Goal: Task Accomplishment & Management: Manage account settings

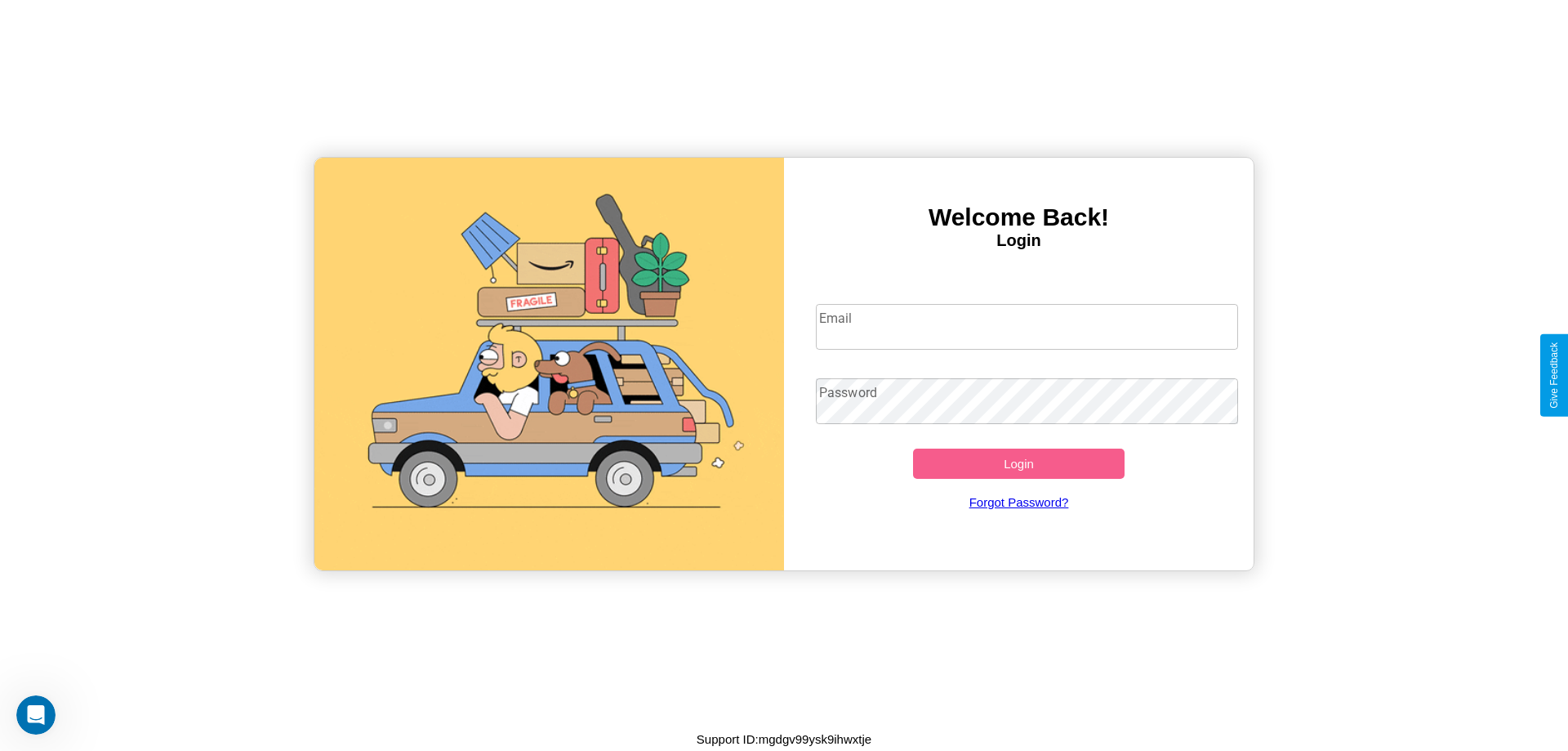
click at [1026, 326] on input "Email" at bounding box center [1026, 327] width 423 height 46
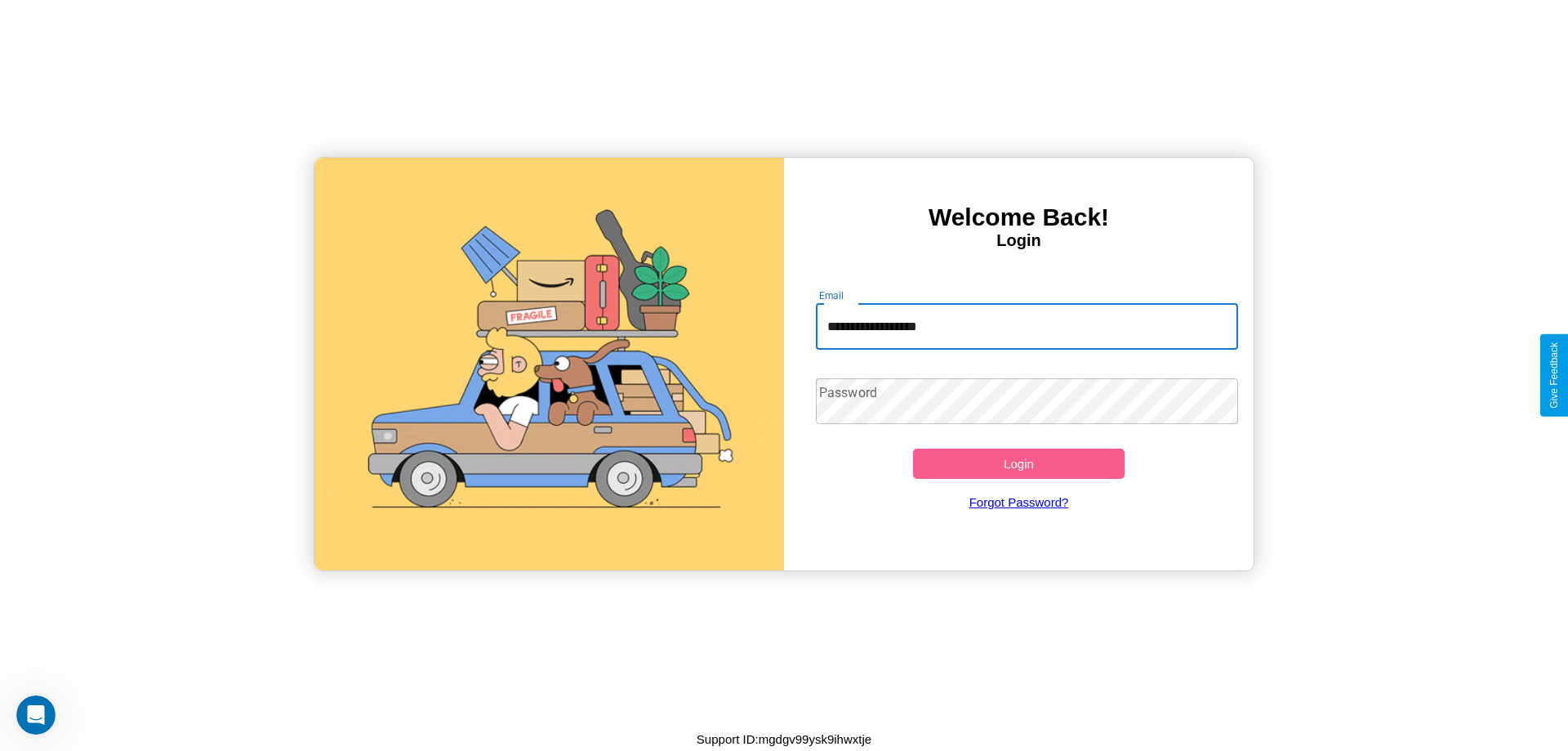
type input "**********"
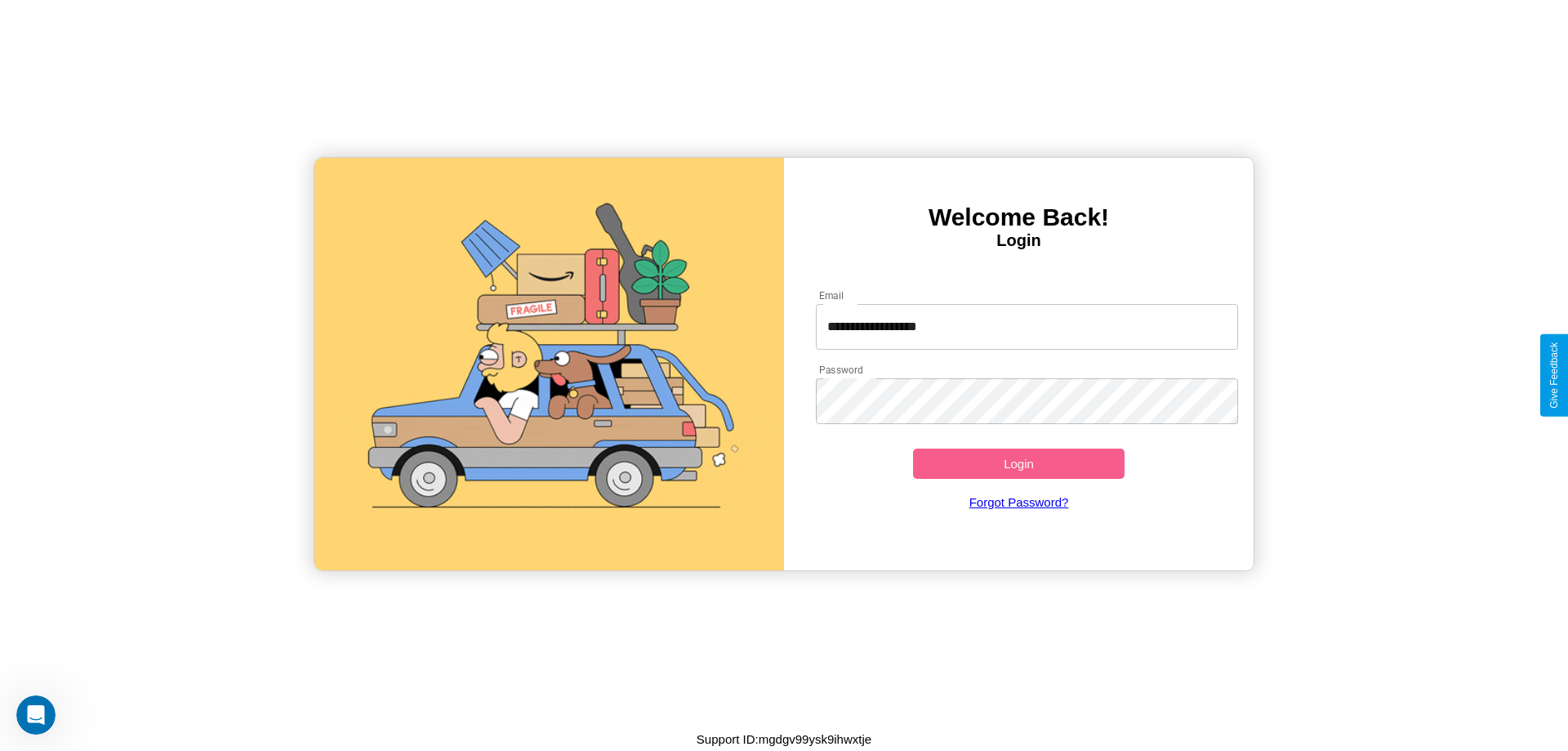
click at [1018, 463] on button "Login" at bounding box center [1019, 464] width 212 height 30
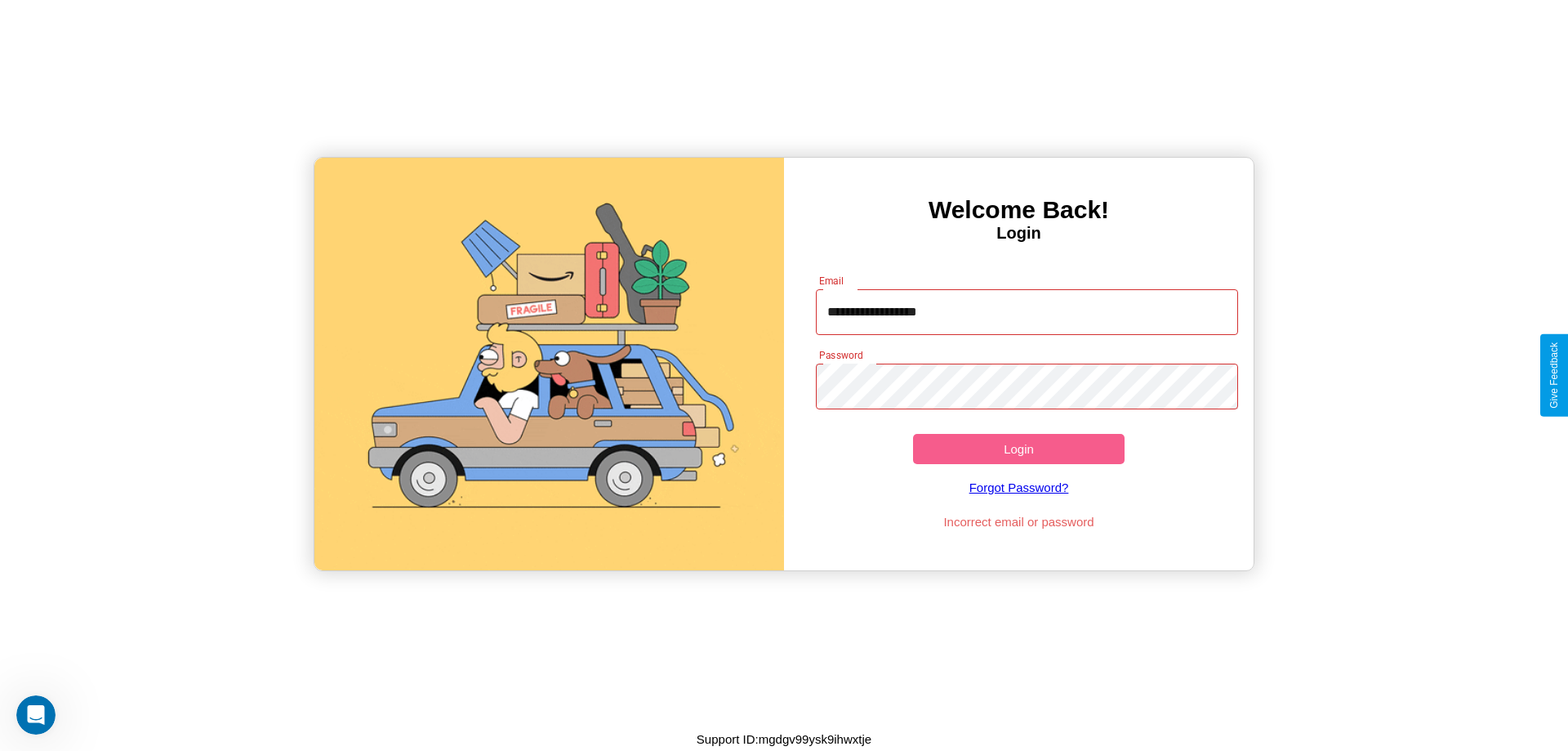
click at [1018, 449] on button "Login" at bounding box center [1019, 449] width 212 height 30
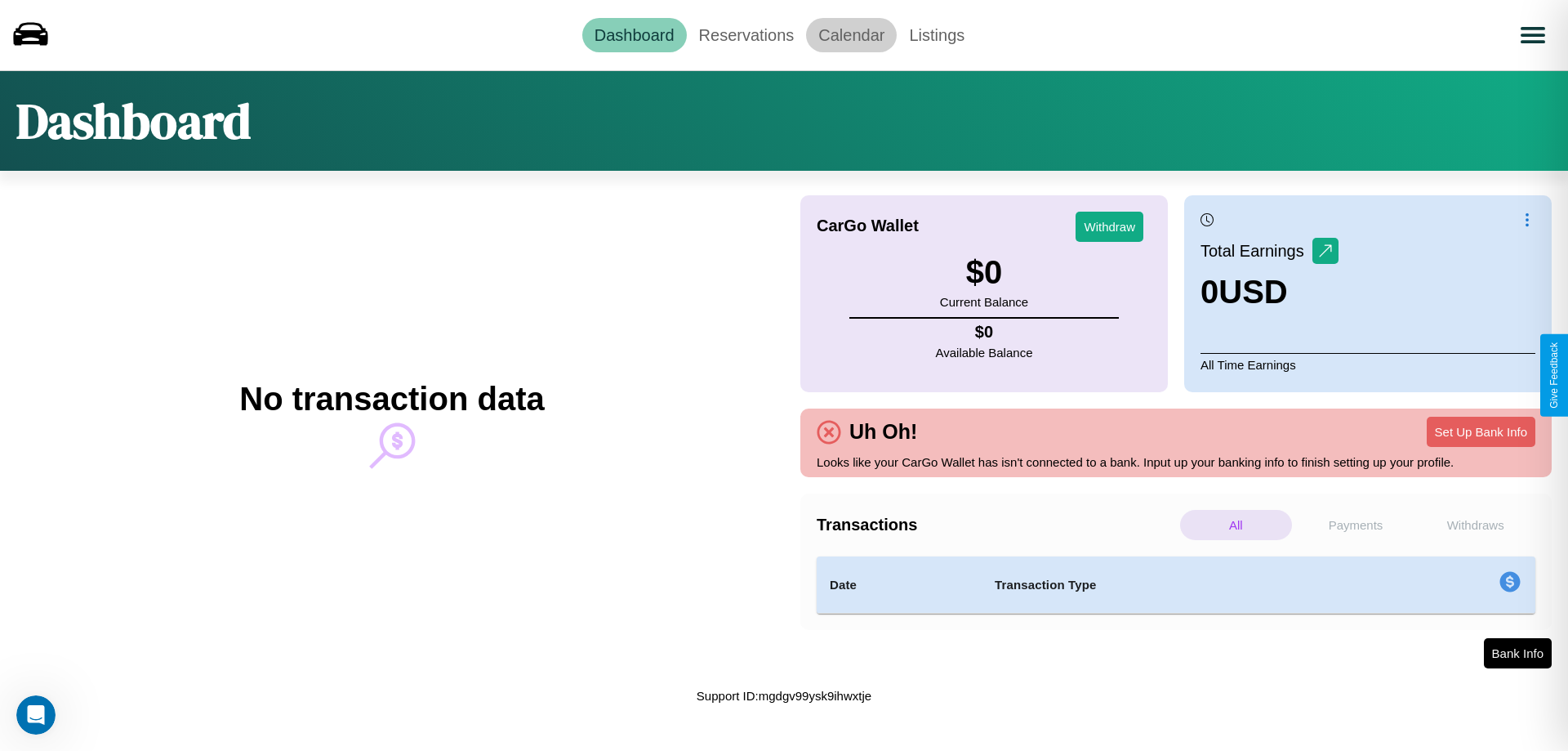
click at [851, 34] on link "Calendar" at bounding box center [851, 35] width 91 height 34
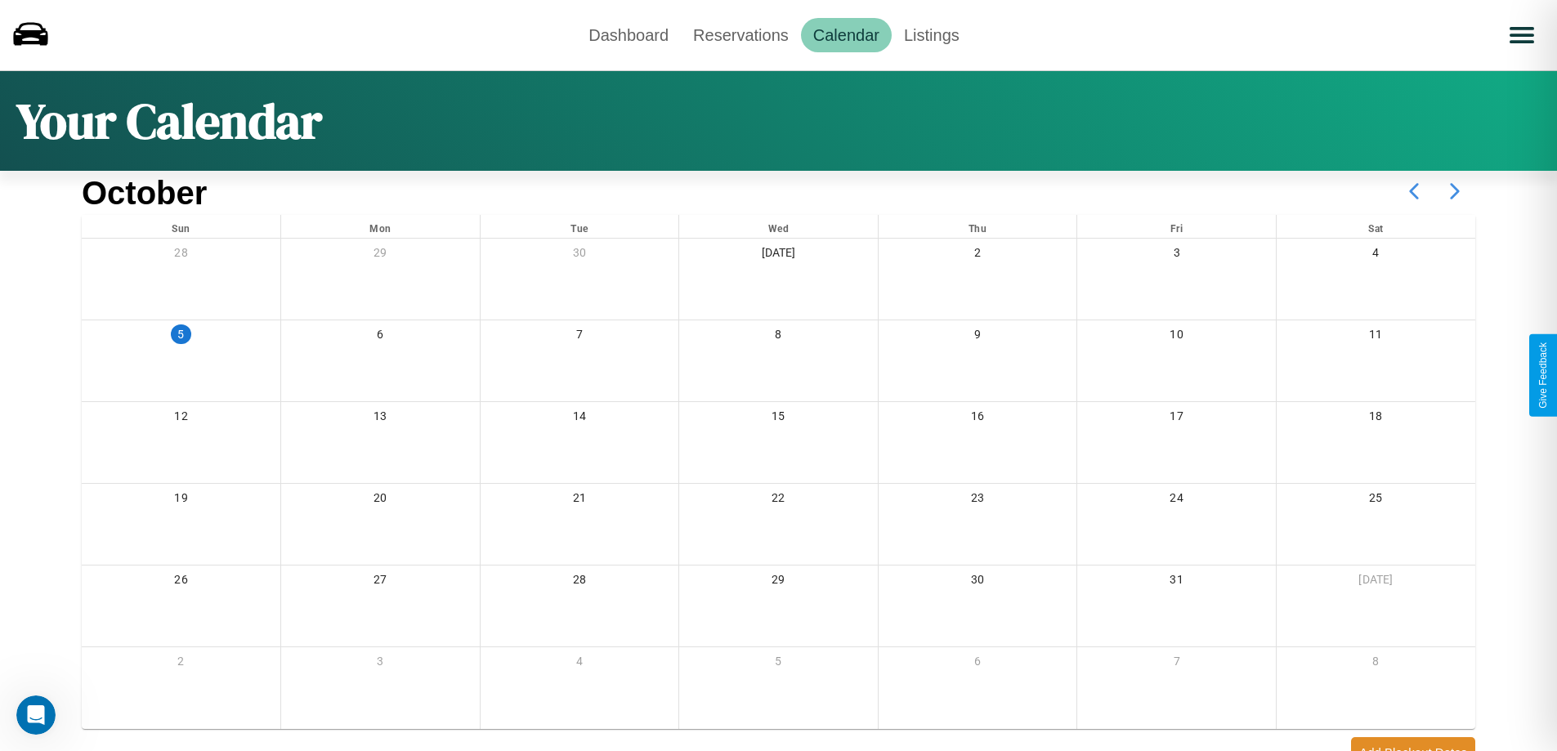
click at [1455, 191] on icon at bounding box center [1454, 191] width 41 height 41
click at [740, 34] on link "Reservations" at bounding box center [741, 35] width 120 height 34
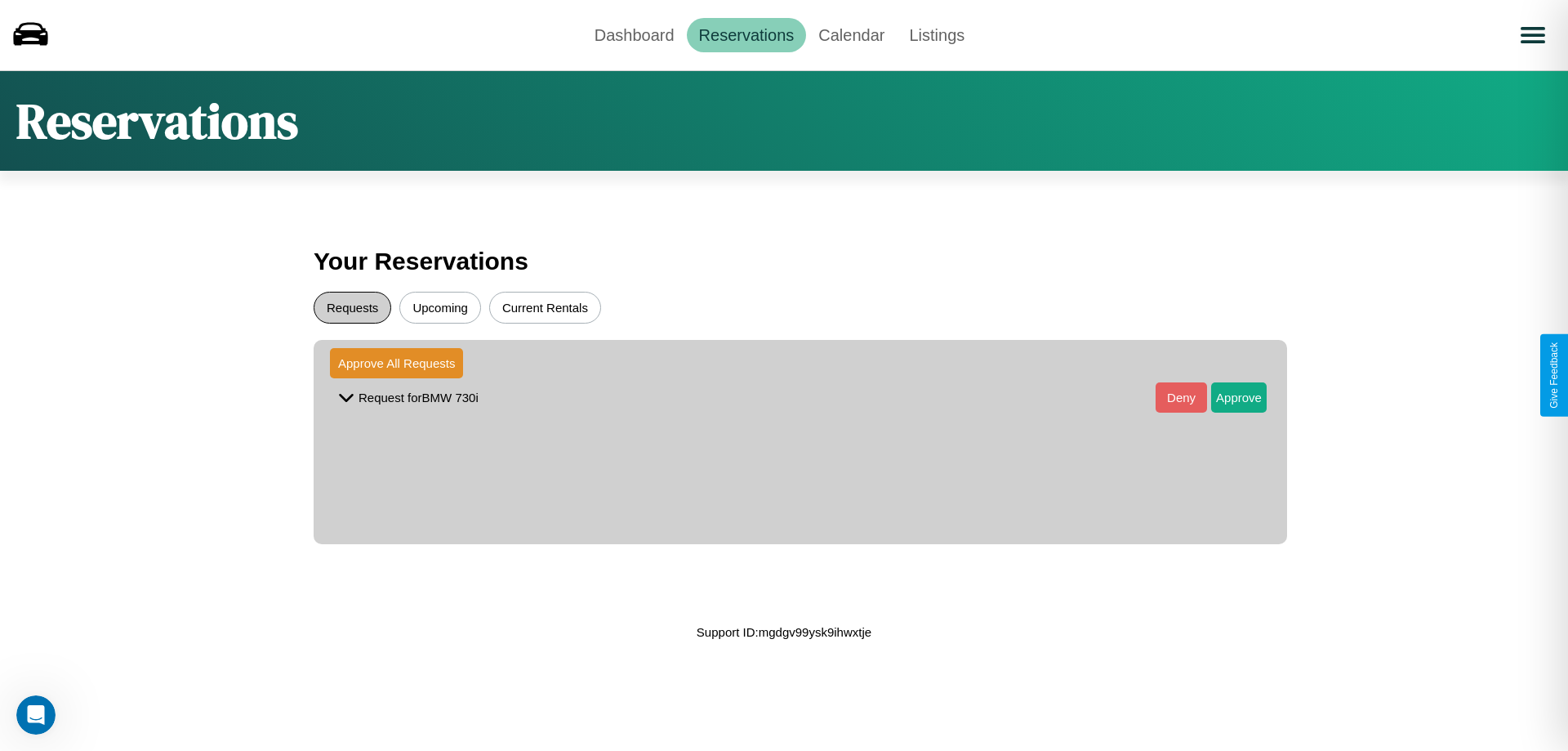
click at [352, 307] on button "Requests" at bounding box center [353, 308] width 78 height 32
click at [1227, 397] on button "Approve" at bounding box center [1239, 397] width 56 height 30
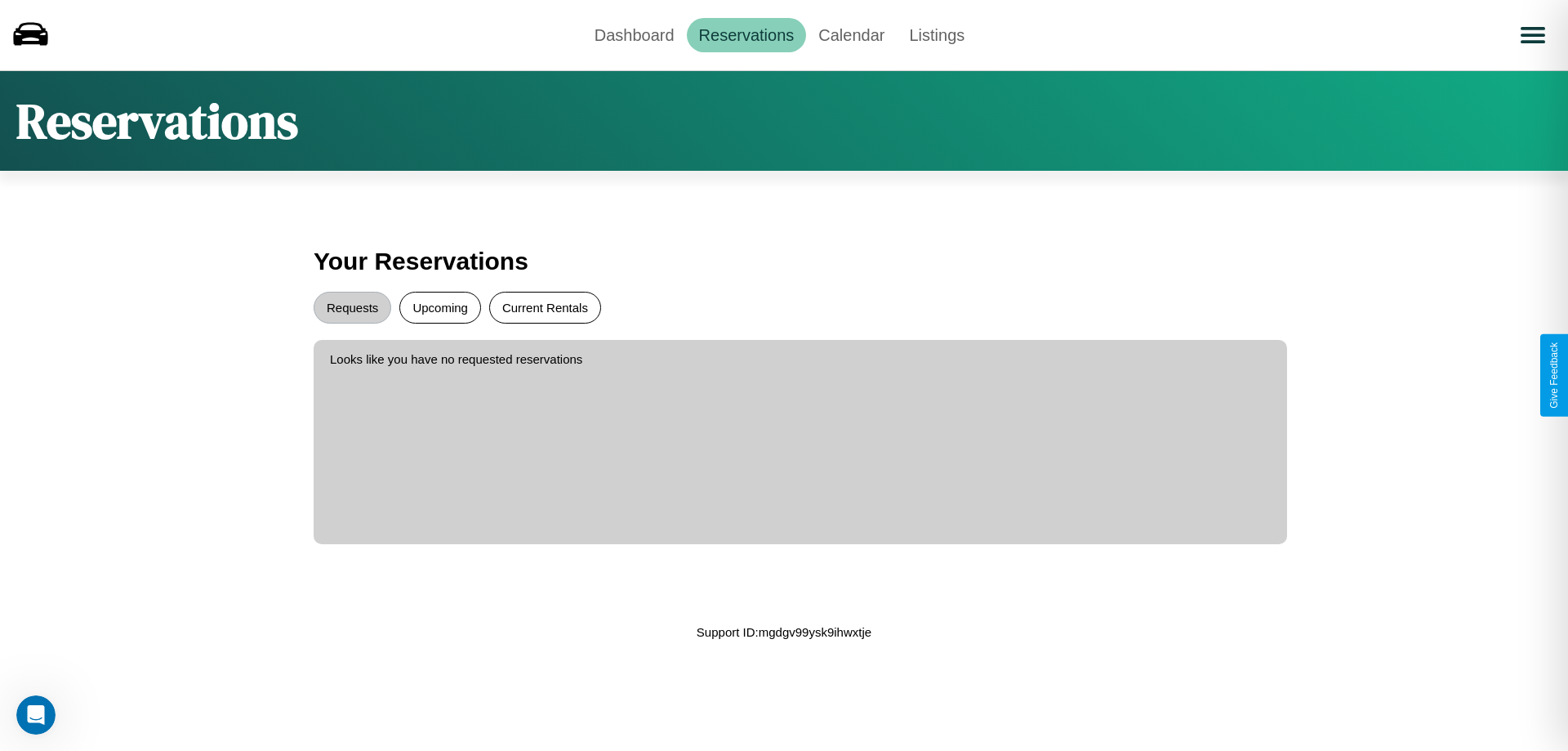
click at [545, 307] on button "Current Rentals" at bounding box center [546, 308] width 112 height 32
click at [634, 34] on link "Dashboard" at bounding box center [635, 35] width 105 height 34
